Goal: Task Accomplishment & Management: Complete application form

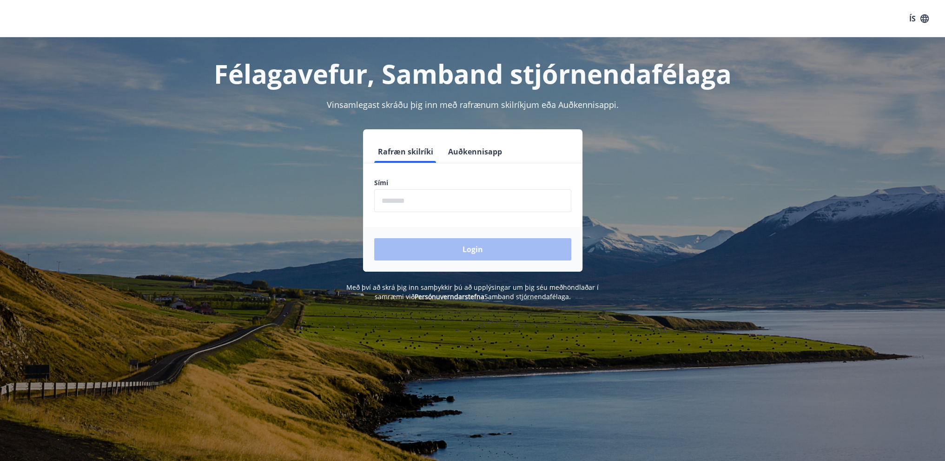
click at [394, 203] on input "phone" at bounding box center [472, 200] width 197 height 23
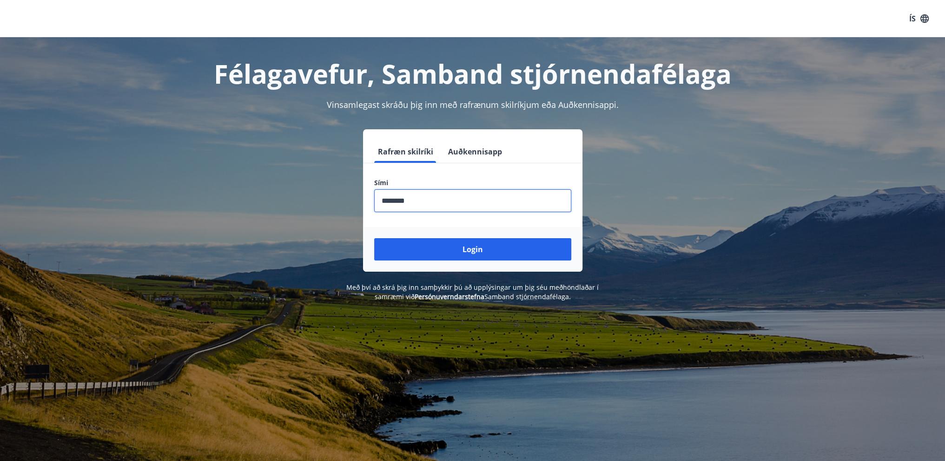
type input "********"
click at [374, 238] on button "Login" at bounding box center [472, 249] width 197 height 22
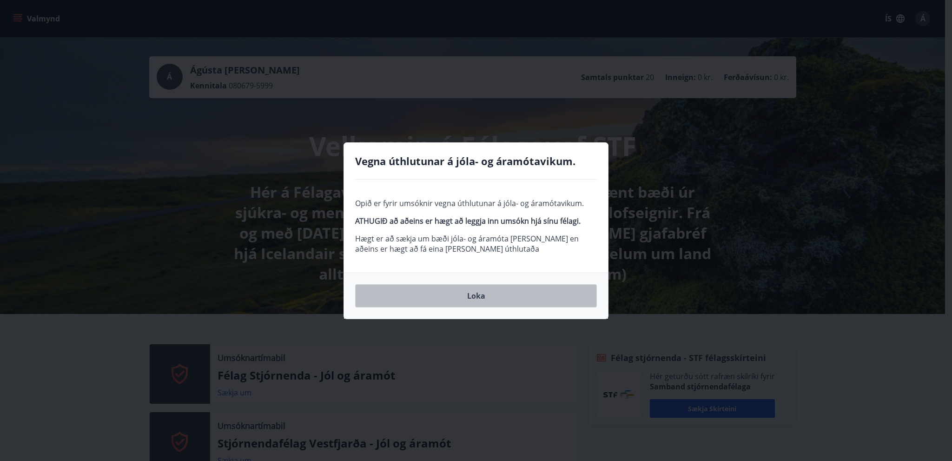
click at [431, 301] on button "Loka" at bounding box center [476, 295] width 242 height 23
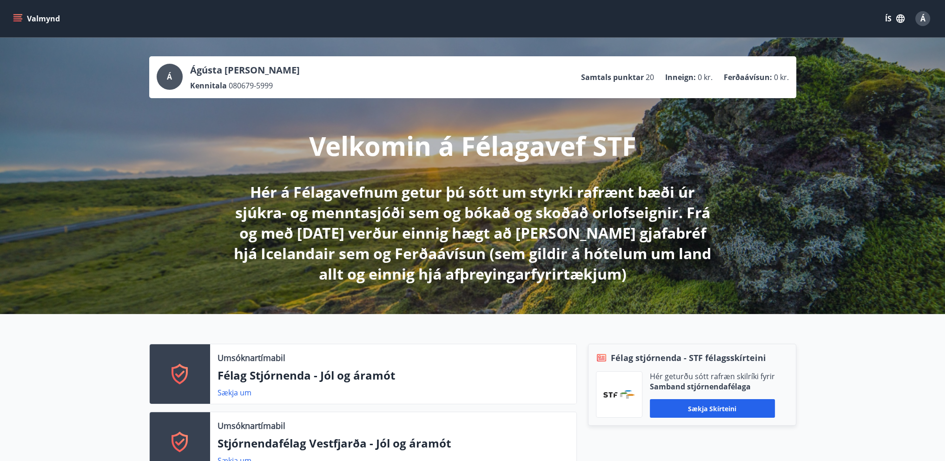
click at [19, 20] on icon "menu" at bounding box center [17, 18] width 9 height 9
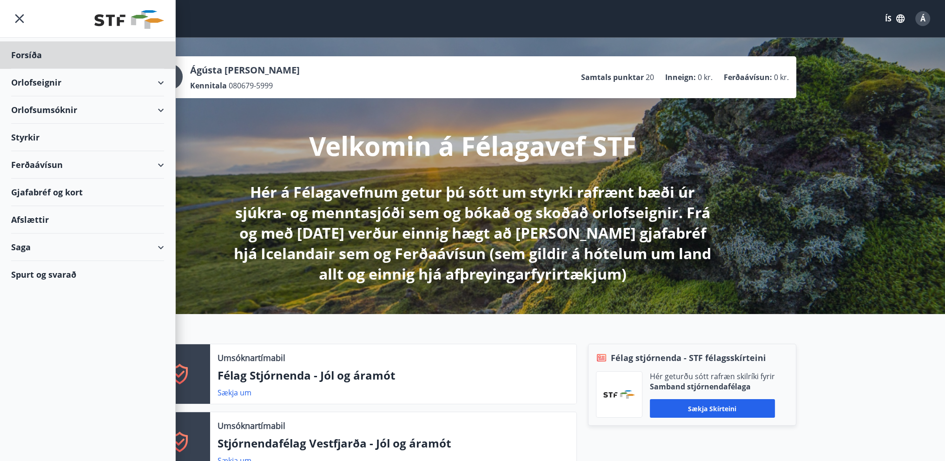
click at [29, 145] on div "Styrkir" at bounding box center [87, 137] width 153 height 27
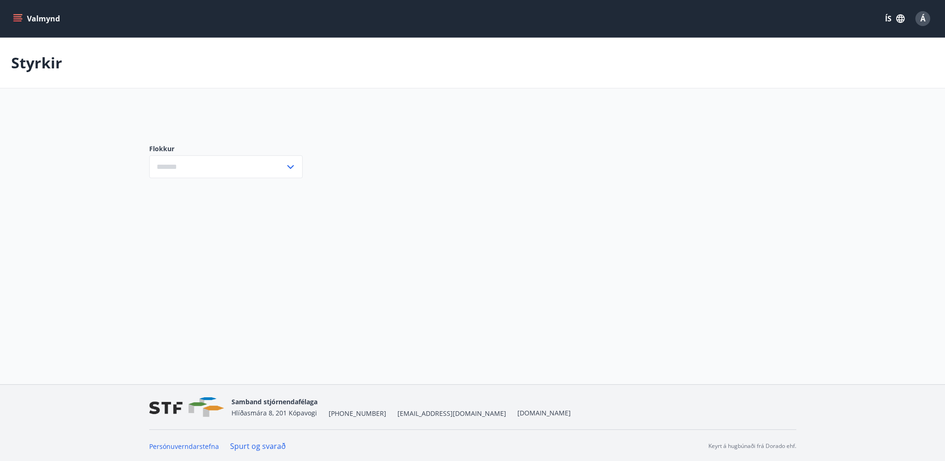
type input "***"
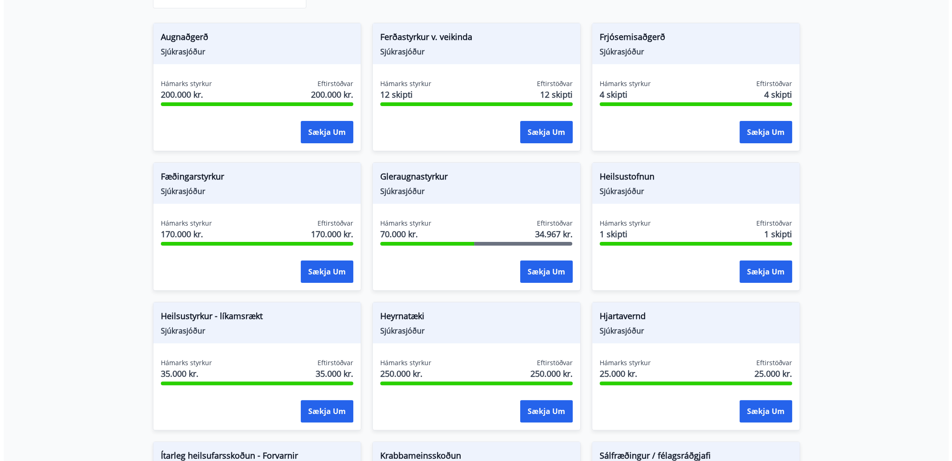
scroll to position [279, 0]
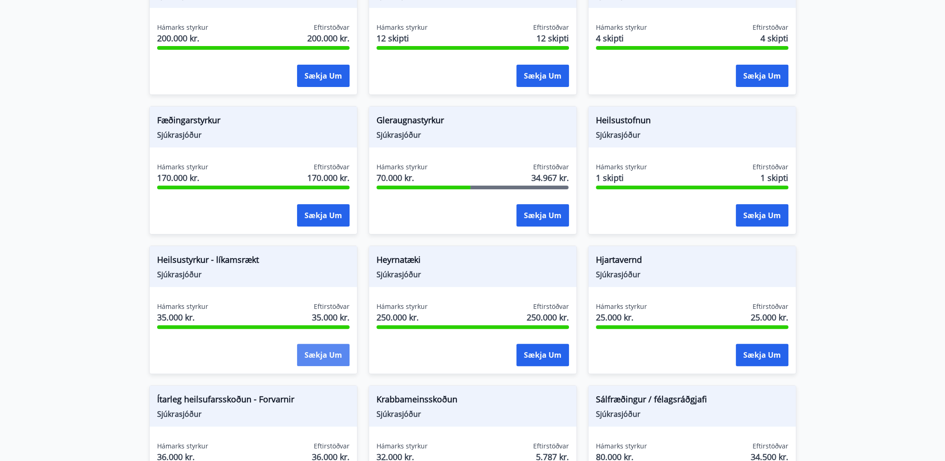
click at [324, 357] on button "Sækja um" at bounding box center [323, 355] width 53 height 22
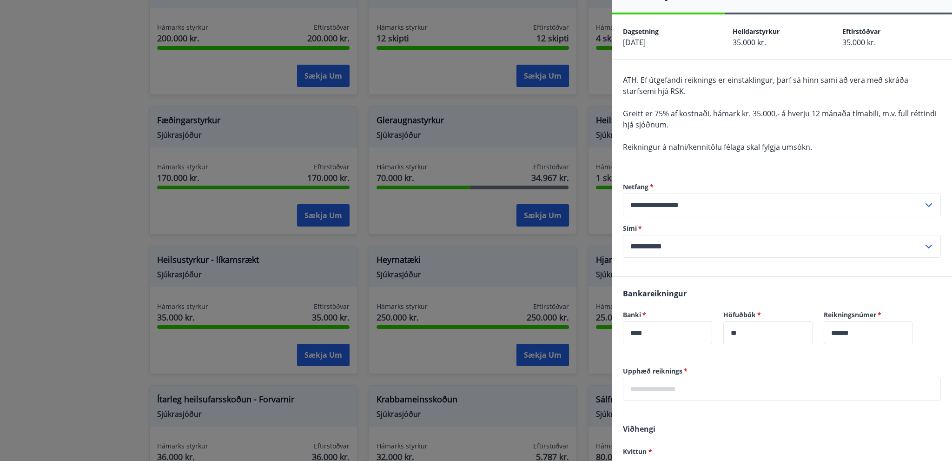
scroll to position [46, 0]
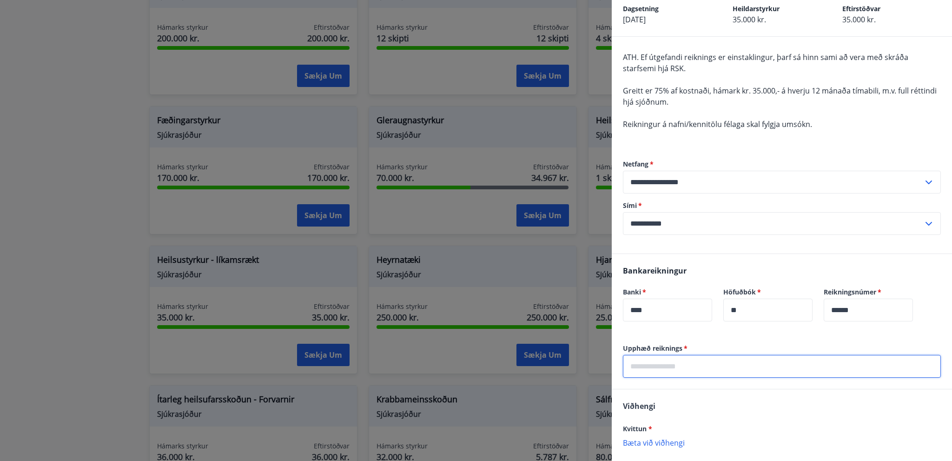
click at [642, 372] on input "text" at bounding box center [782, 366] width 318 height 23
type input "******"
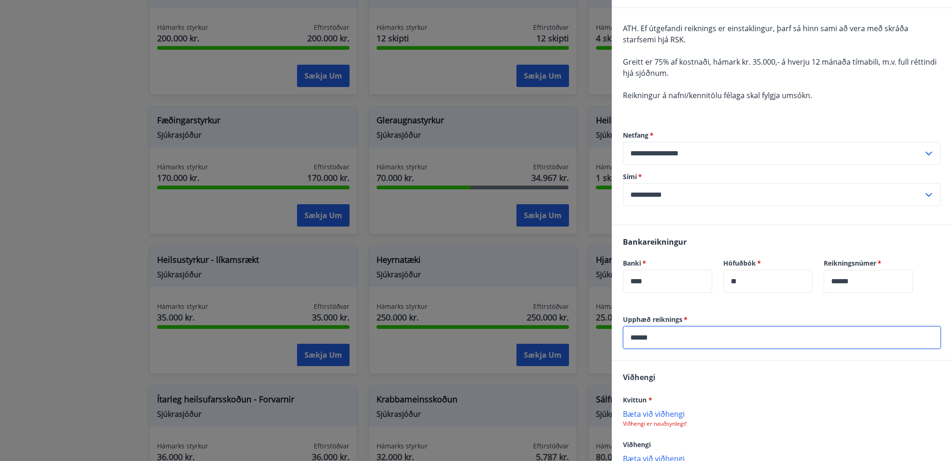
scroll to position [134, 0]
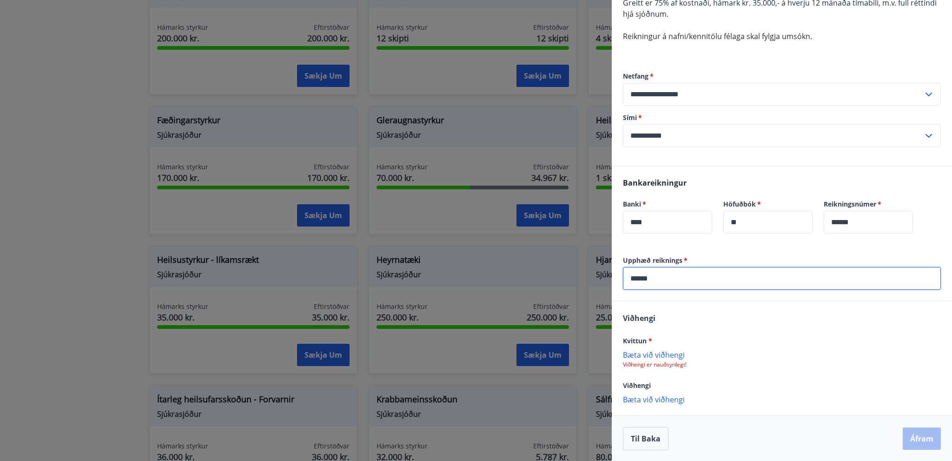
click at [656, 398] on p "Bæta við viðhengi" at bounding box center [782, 398] width 318 height 9
click at [661, 401] on p "Bæta við viðhengi" at bounding box center [782, 398] width 318 height 9
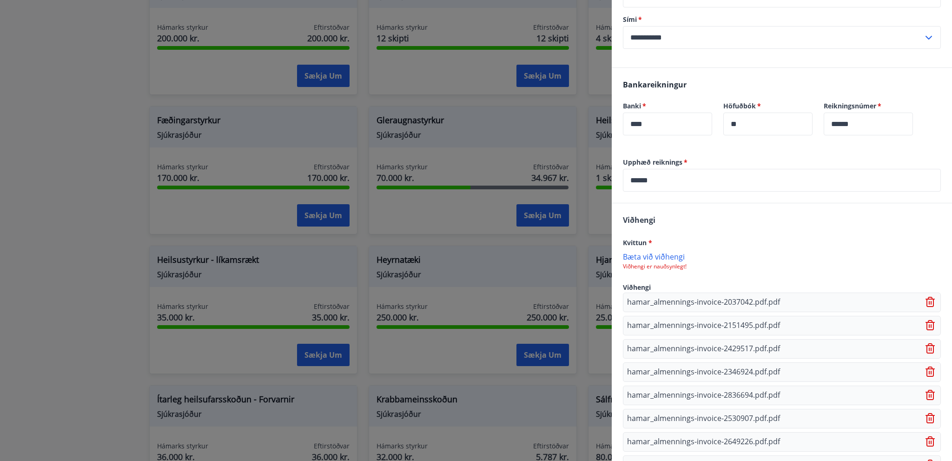
scroll to position [82, 0]
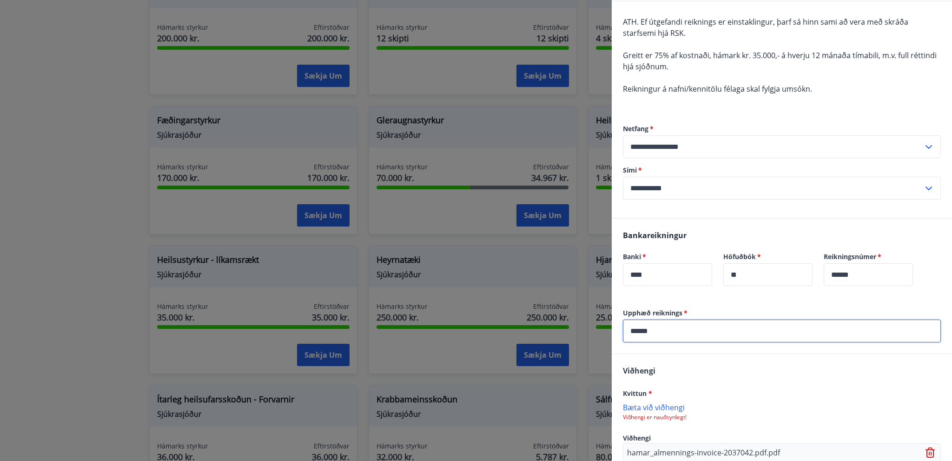
click at [681, 331] on input "******" at bounding box center [782, 330] width 318 height 23
click at [739, 404] on p "Bæta við viðhengi" at bounding box center [782, 406] width 318 height 9
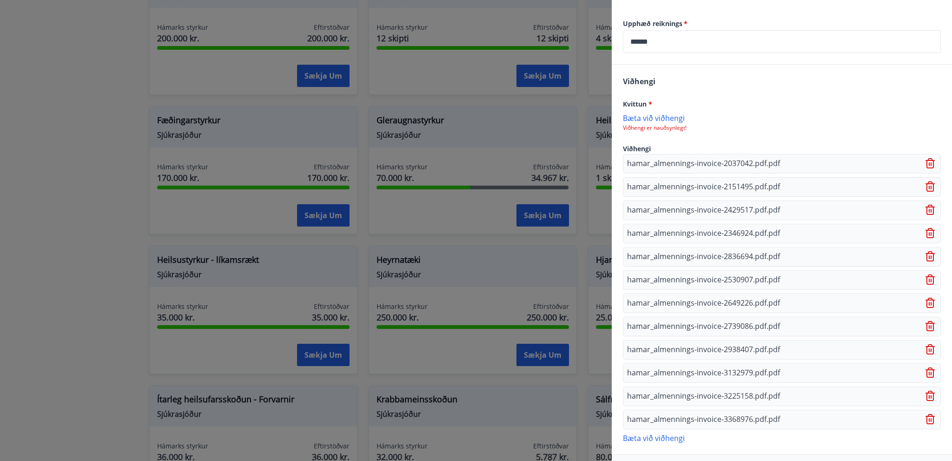
scroll to position [407, 0]
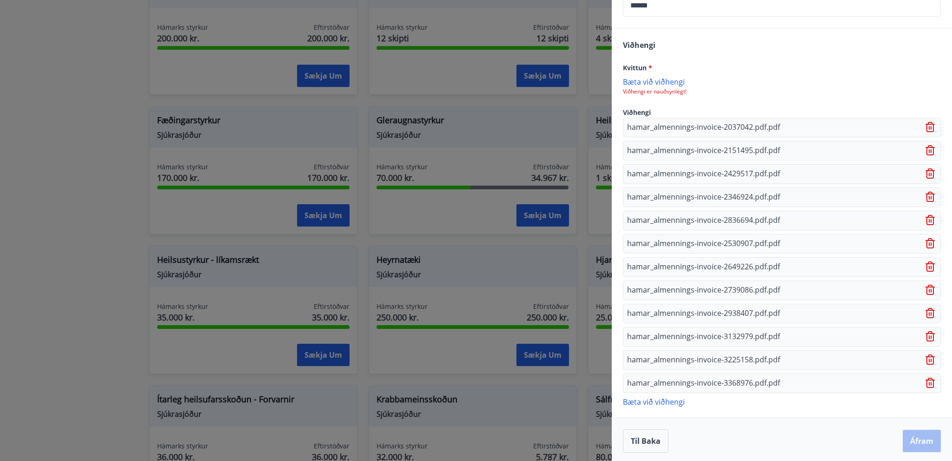
click at [643, 83] on p "Bæta við viðhengi" at bounding box center [782, 81] width 318 height 9
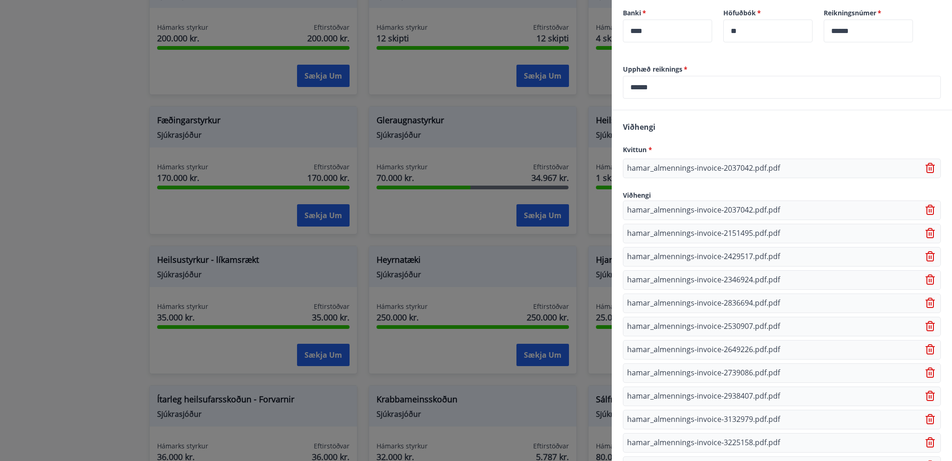
scroll to position [408, 0]
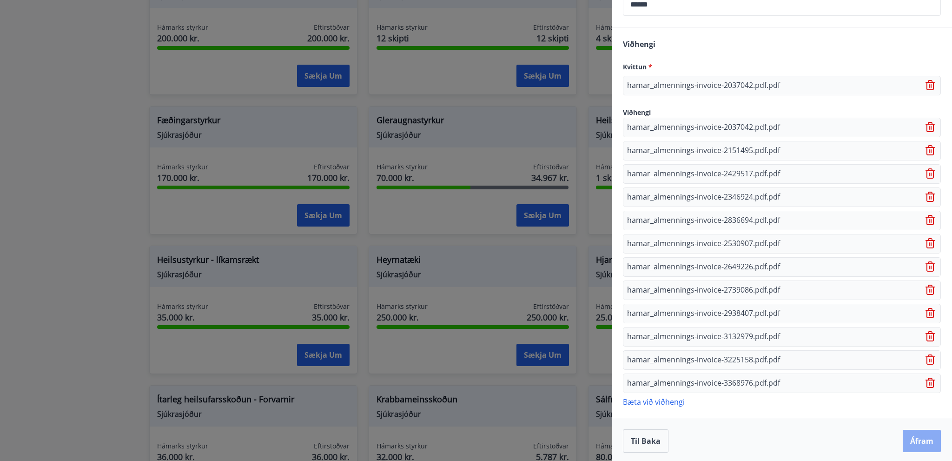
click at [915, 435] on button "Áfram" at bounding box center [922, 441] width 38 height 22
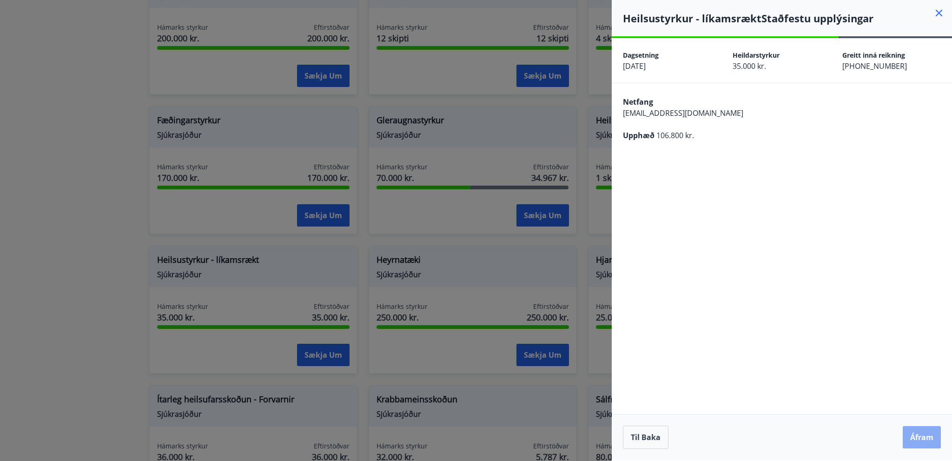
click at [919, 435] on button "Áfram" at bounding box center [922, 437] width 38 height 22
click at [927, 440] on button "Áfram" at bounding box center [922, 437] width 38 height 22
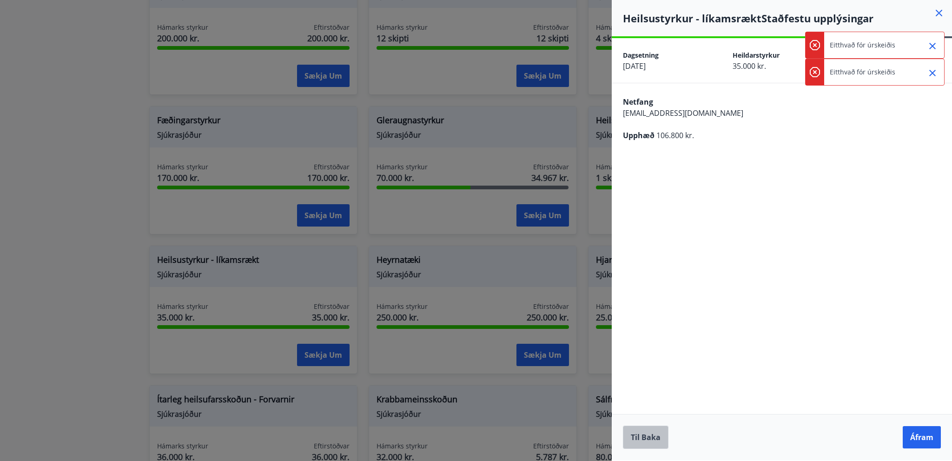
click at [651, 442] on button "Til baka" at bounding box center [646, 436] width 46 height 23
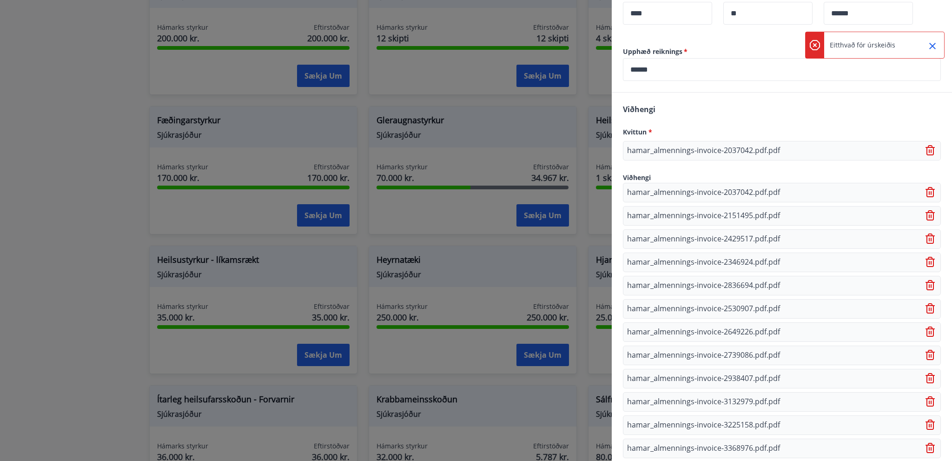
scroll to position [408, 0]
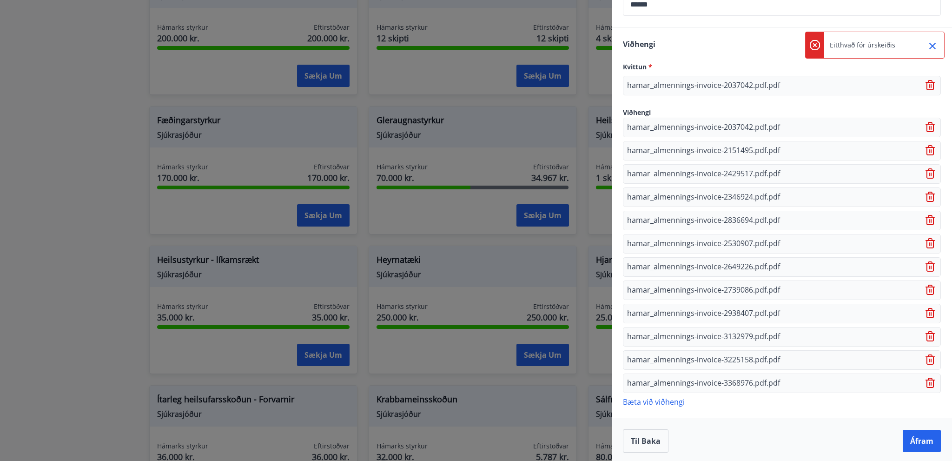
click at [927, 170] on icon at bounding box center [930, 170] width 7 height 1
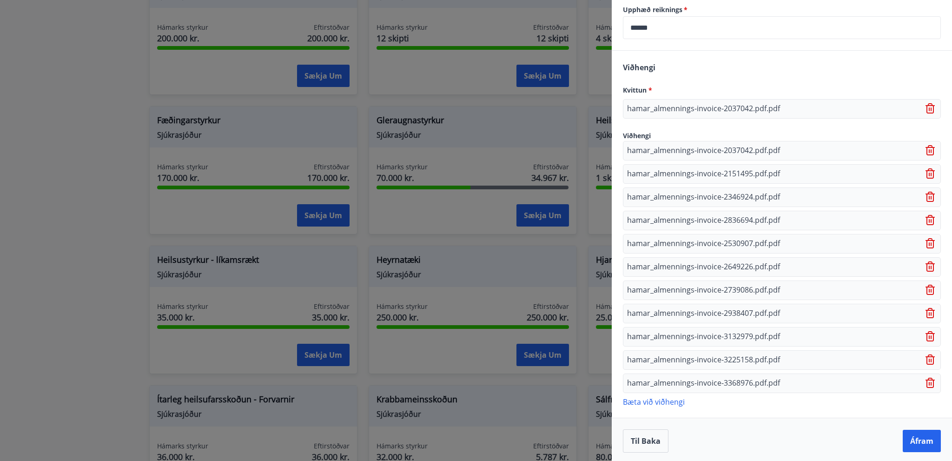
click at [931, 173] on icon at bounding box center [931, 175] width 1 height 4
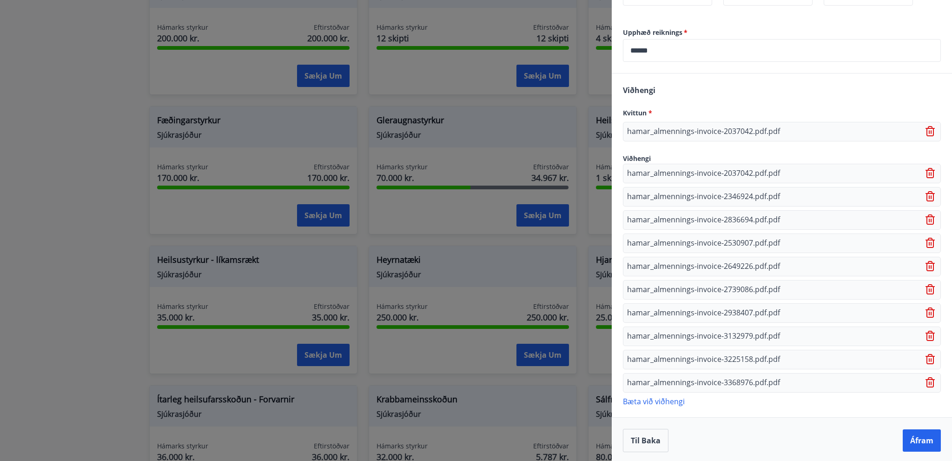
click at [931, 173] on icon at bounding box center [931, 174] width 1 height 4
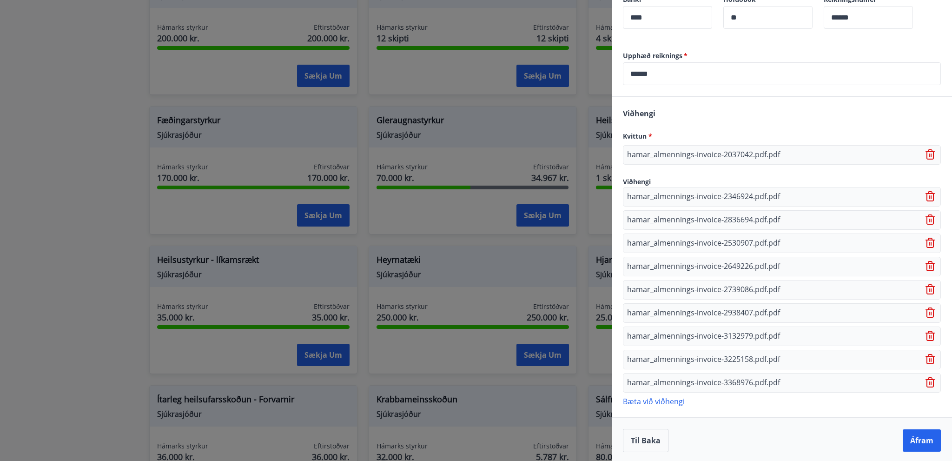
click at [926, 217] on icon at bounding box center [931, 219] width 11 height 11
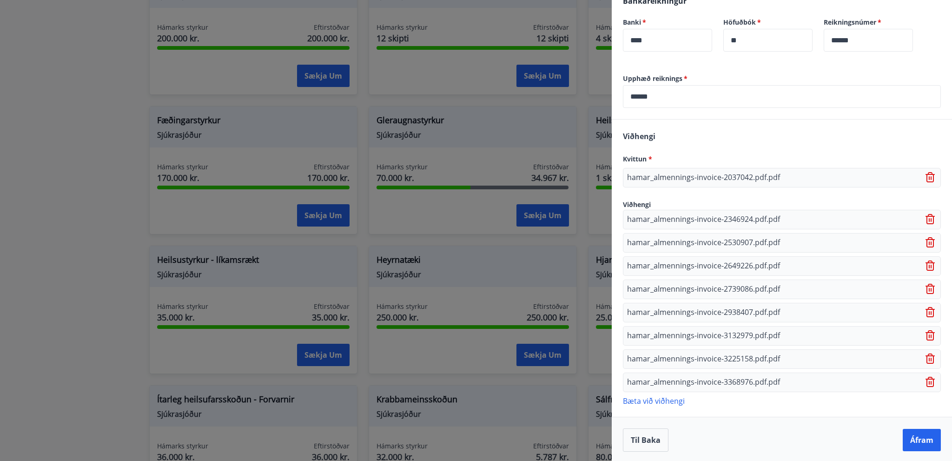
click at [923, 251] on div "hamar_almennings-invoice-2530907.pdf.pdf" at bounding box center [782, 243] width 318 height 20
drag, startPoint x: 924, startPoint y: 260, endPoint x: 924, endPoint y: 285, distance: 25.1
click at [926, 262] on icon at bounding box center [931, 265] width 11 height 11
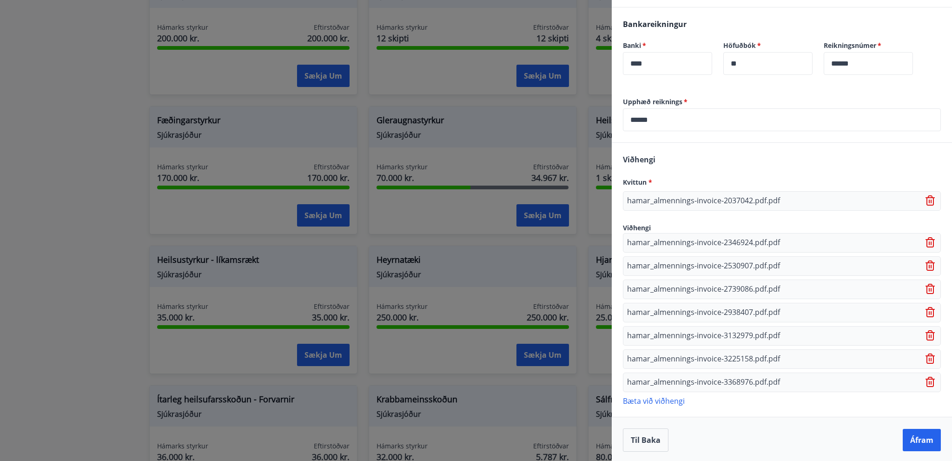
drag, startPoint x: 924, startPoint y: 286, endPoint x: 924, endPoint y: 291, distance: 5.1
click at [926, 290] on icon at bounding box center [931, 289] width 11 height 11
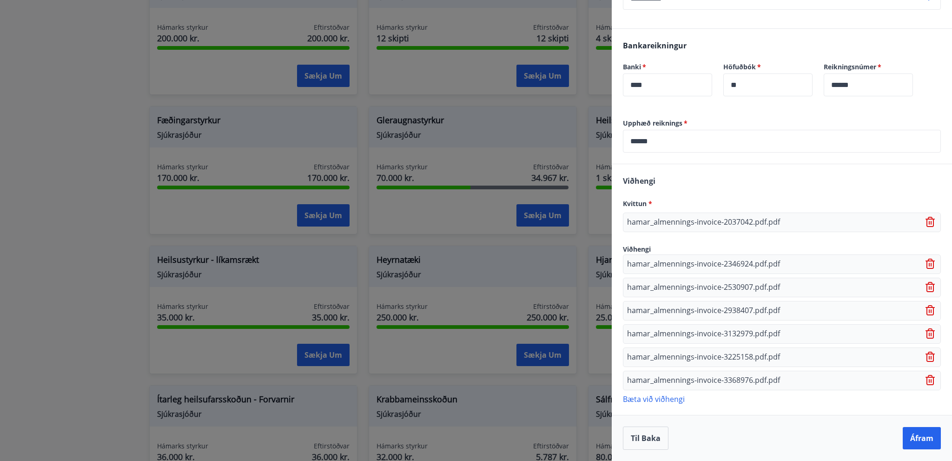
scroll to position [270, 0]
click at [919, 444] on button "Áfram" at bounding box center [922, 440] width 38 height 22
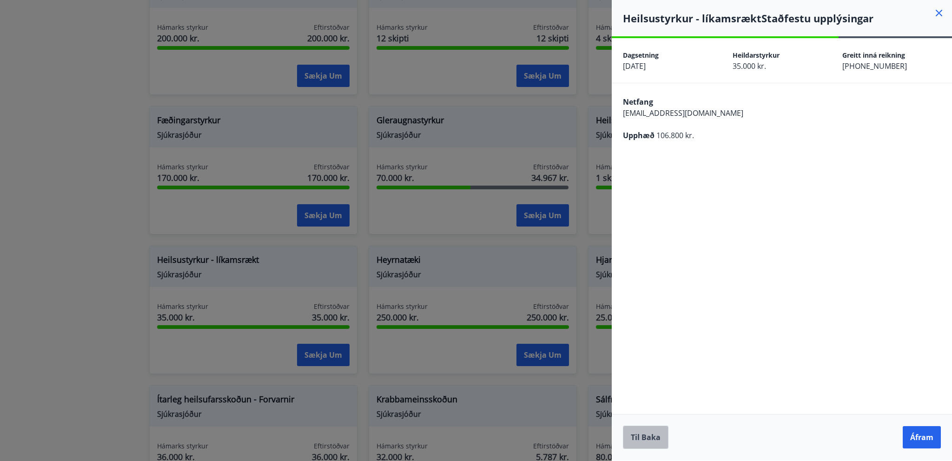
click at [654, 441] on button "Til baka" at bounding box center [646, 436] width 46 height 23
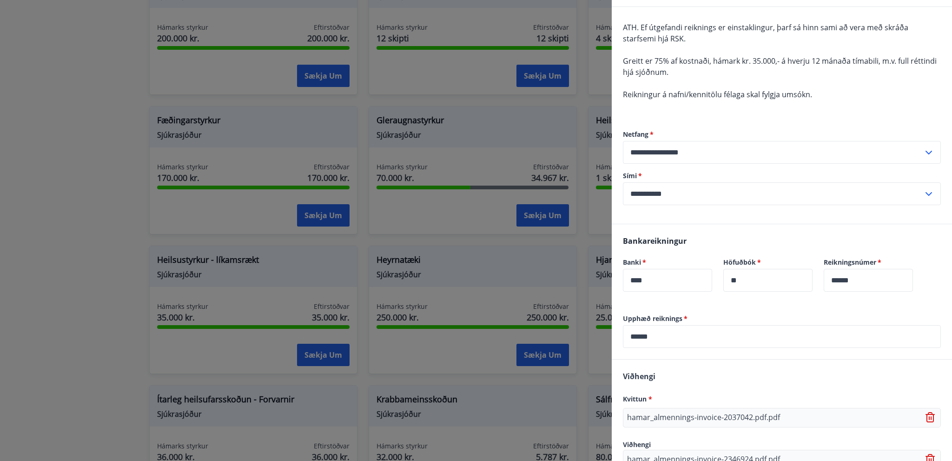
scroll to position [270, 0]
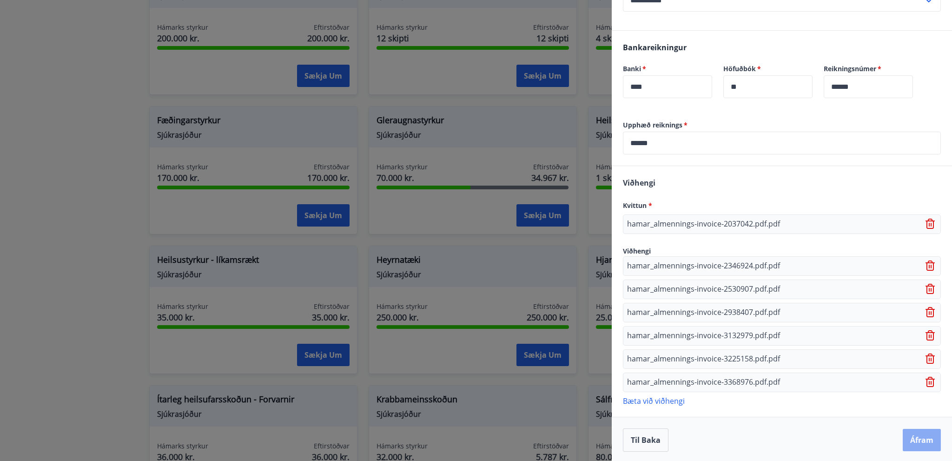
click at [906, 438] on button "Áfram" at bounding box center [922, 440] width 38 height 22
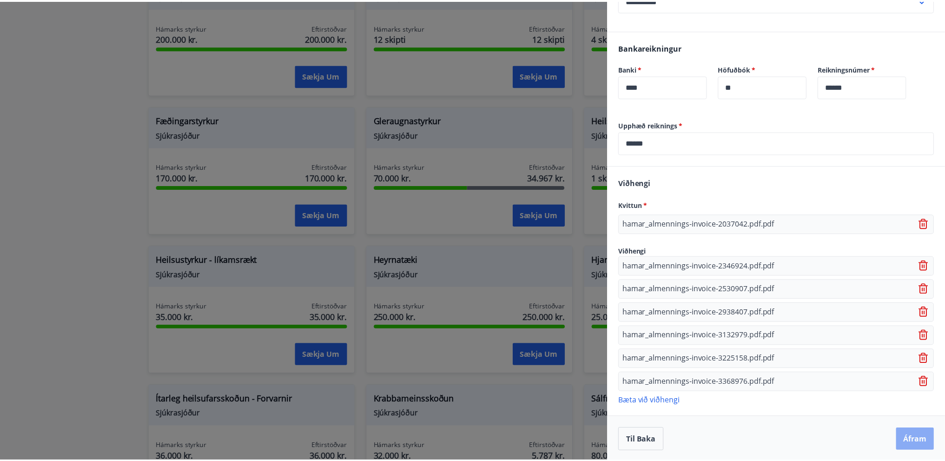
scroll to position [0, 0]
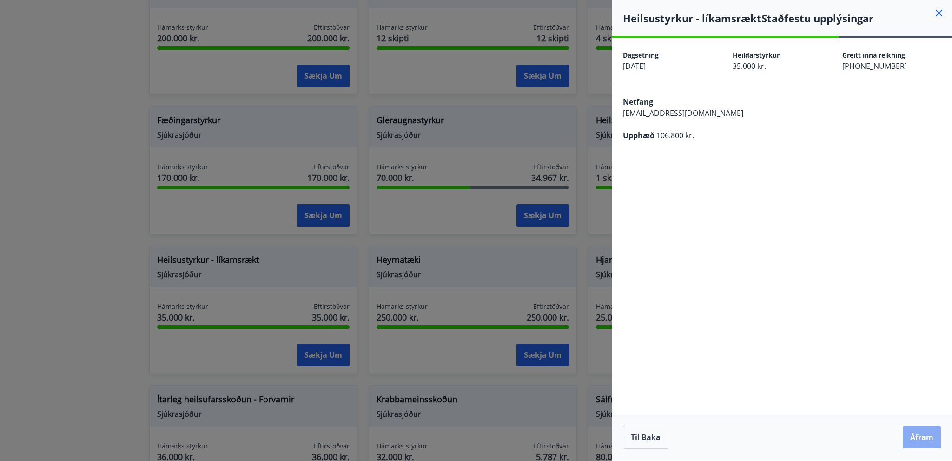
click at [915, 438] on button "Áfram" at bounding box center [922, 437] width 38 height 22
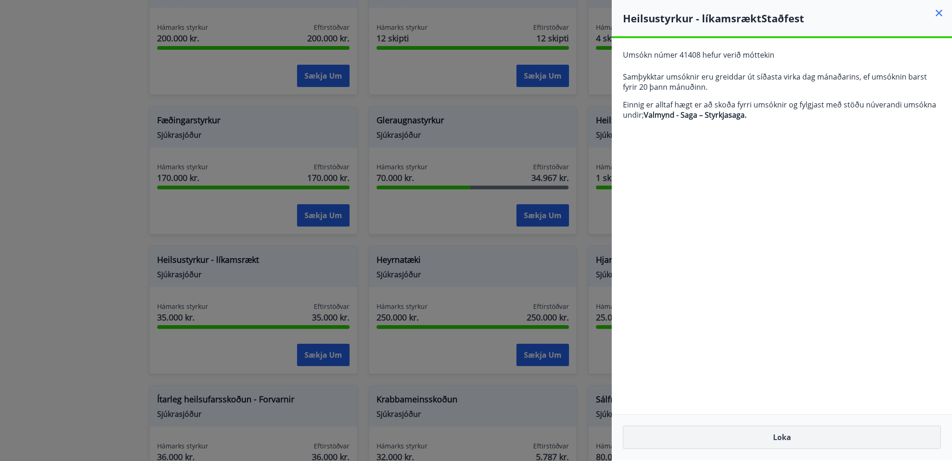
click at [803, 437] on button "Loka" at bounding box center [782, 436] width 318 height 23
